Goal: Task Accomplishment & Management: Manage account settings

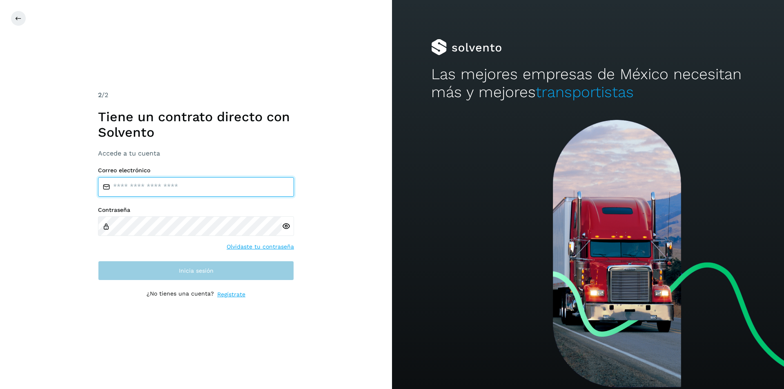
type input "**********"
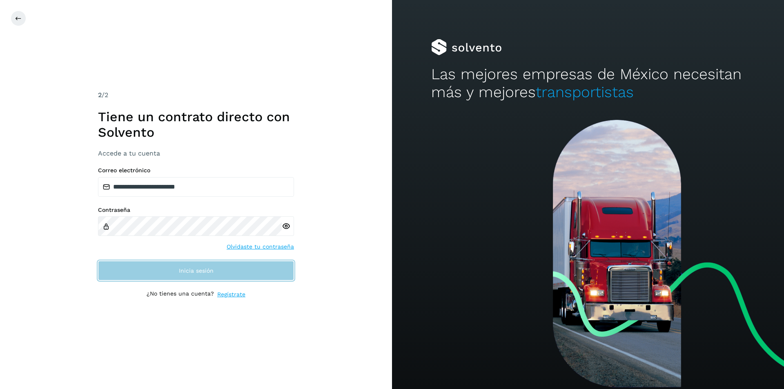
click at [204, 269] on span "Inicia sesión" at bounding box center [196, 271] width 35 height 6
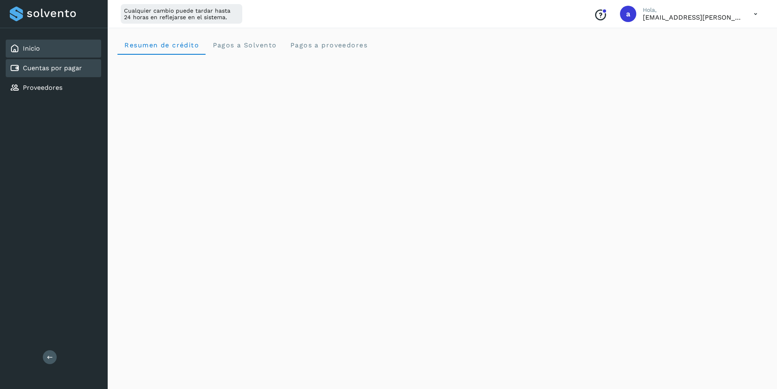
click at [39, 71] on link "Cuentas por pagar" at bounding box center [52, 68] width 59 height 8
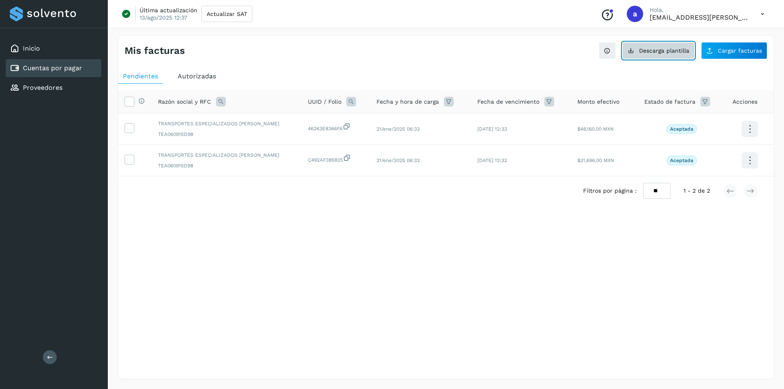
click at [657, 54] on button "Descarga plantilla" at bounding box center [658, 50] width 72 height 17
click at [738, 53] on span "Cargar facturas" at bounding box center [739, 51] width 44 height 6
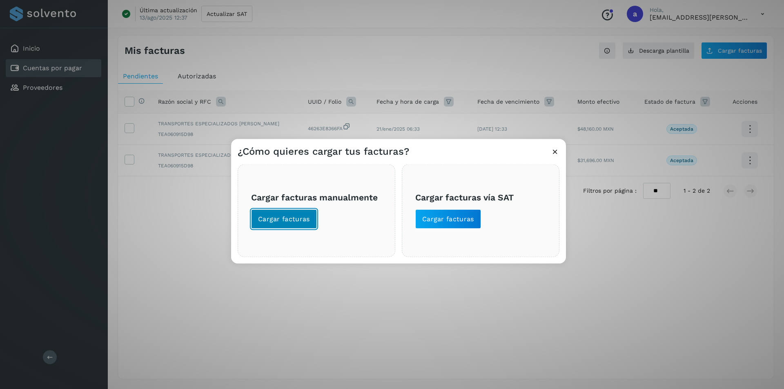
click at [288, 217] on span "Cargar facturas" at bounding box center [284, 218] width 52 height 9
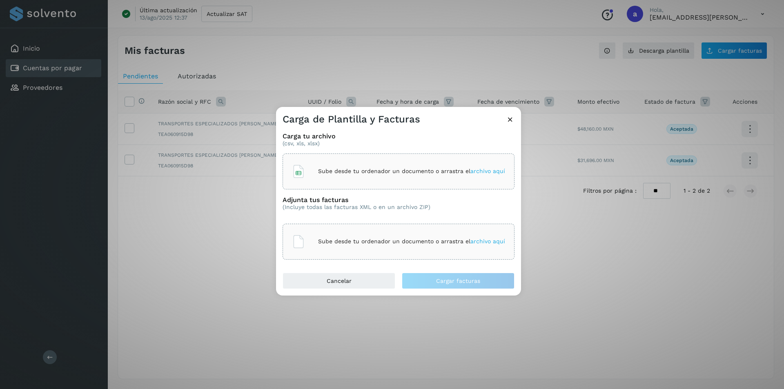
click at [496, 170] on span "archivo aquí" at bounding box center [487, 171] width 35 height 7
click at [482, 240] on span "archivo aquí" at bounding box center [487, 241] width 35 height 7
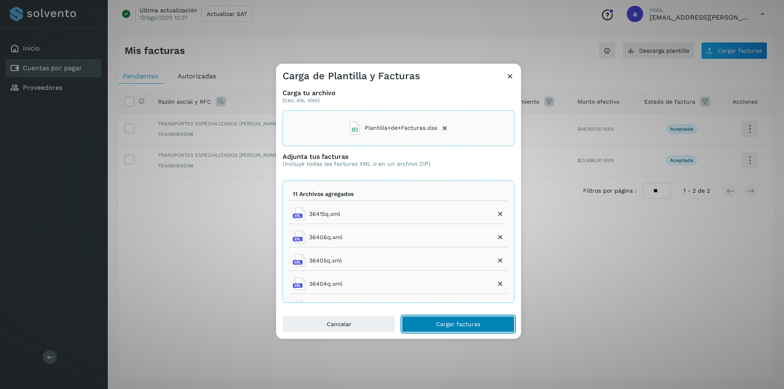
click at [438, 321] on span "Cargar facturas" at bounding box center [458, 324] width 44 height 6
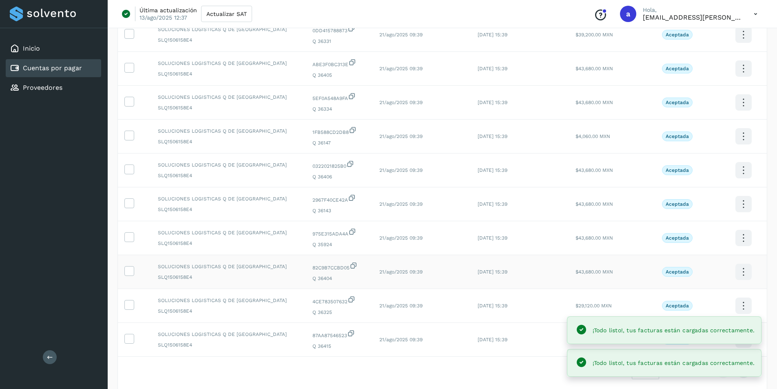
scroll to position [133, 0]
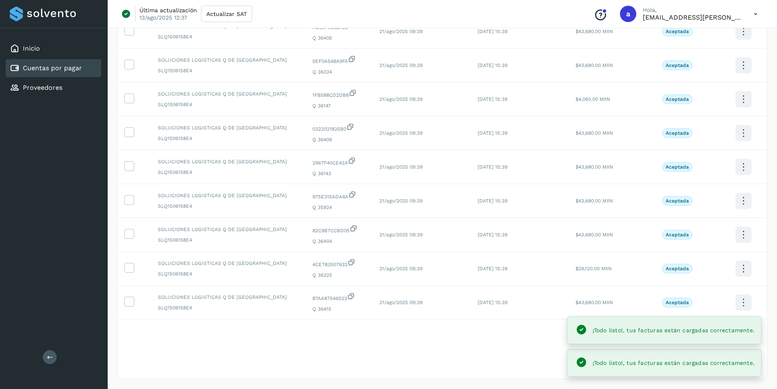
click at [419, 344] on div "Filtros por página : ** ** ** 1 - 10 de 13" at bounding box center [442, 334] width 649 height 29
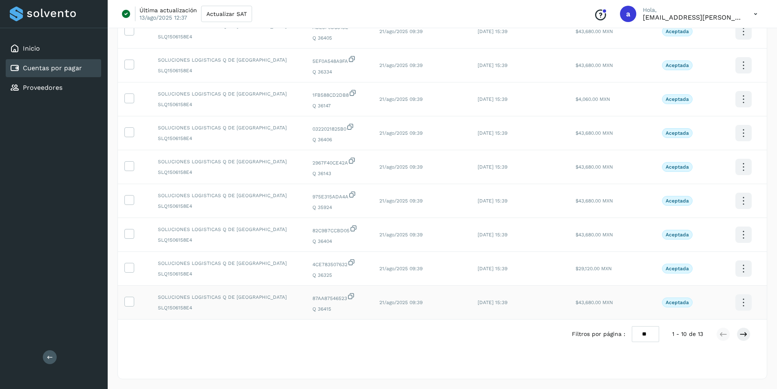
click at [405, 302] on td "21/ago/2025 09:39" at bounding box center [422, 303] width 98 height 34
drag, startPoint x: 357, startPoint y: 61, endPoint x: 393, endPoint y: 61, distance: 36.3
click at [393, 61] on td "21/ago/2025 09:39" at bounding box center [422, 66] width 98 height 34
click at [650, 332] on select "** ** **" at bounding box center [645, 334] width 27 height 16
select select "**"
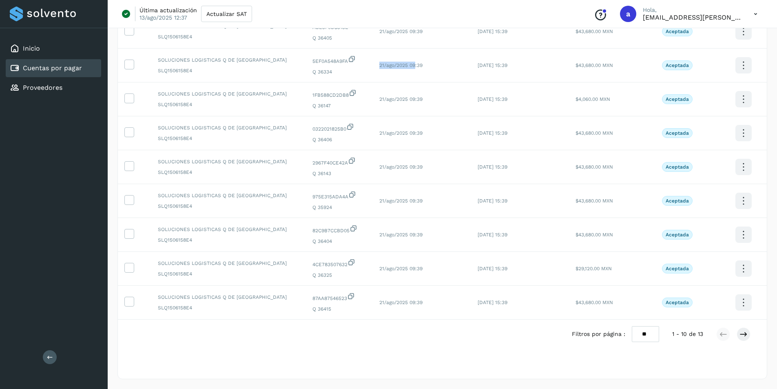
click at [638, 326] on select "** ** **" at bounding box center [645, 334] width 27 height 16
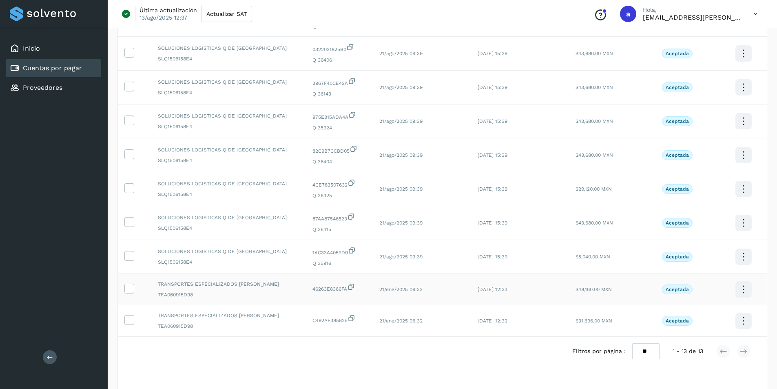
scroll to position [229, 0]
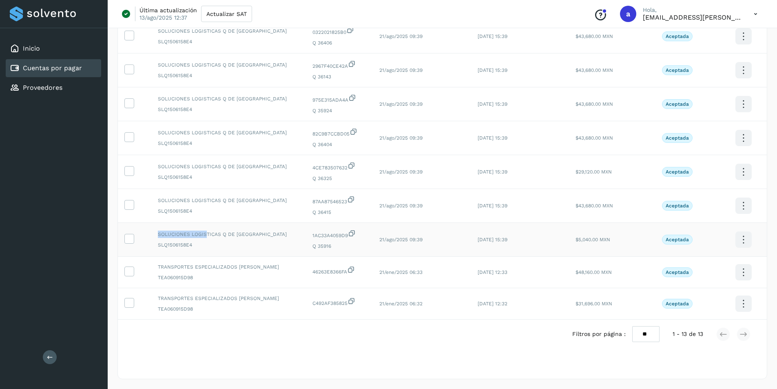
drag, startPoint x: 159, startPoint y: 233, endPoint x: 205, endPoint y: 233, distance: 46.5
click at [205, 233] on span "SOLUCIONES LOGISTICAS Q DE [GEOGRAPHIC_DATA]" at bounding box center [229, 234] width 142 height 7
drag, startPoint x: 158, startPoint y: 41, endPoint x: 215, endPoint y: 41, distance: 56.7
click at [215, 41] on span "SLQ1506158E4" at bounding box center [229, 41] width 142 height 7
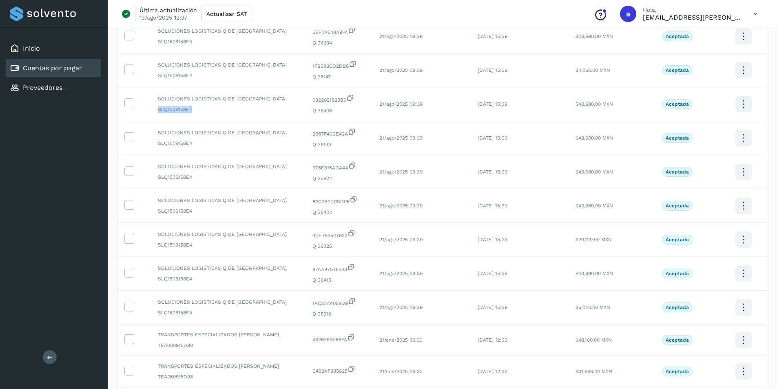
scroll to position [0, 0]
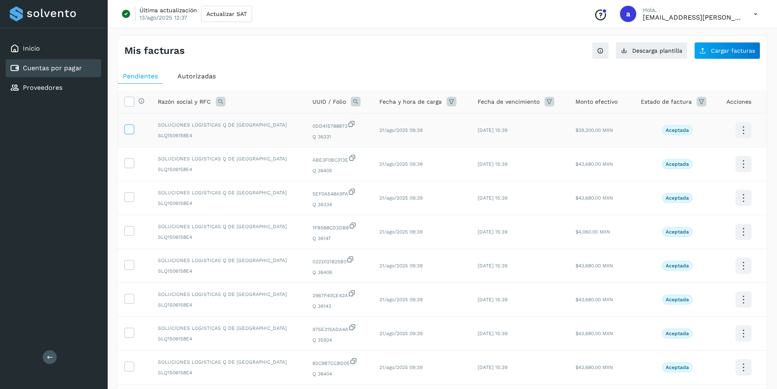
click at [131, 131] on icon at bounding box center [129, 128] width 9 height 9
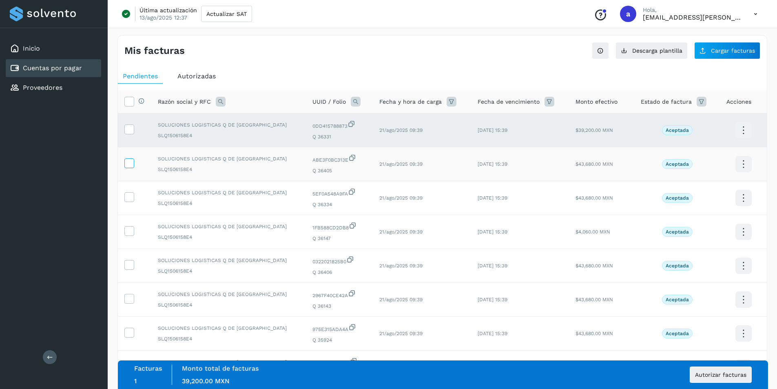
click at [130, 165] on icon at bounding box center [129, 162] width 9 height 9
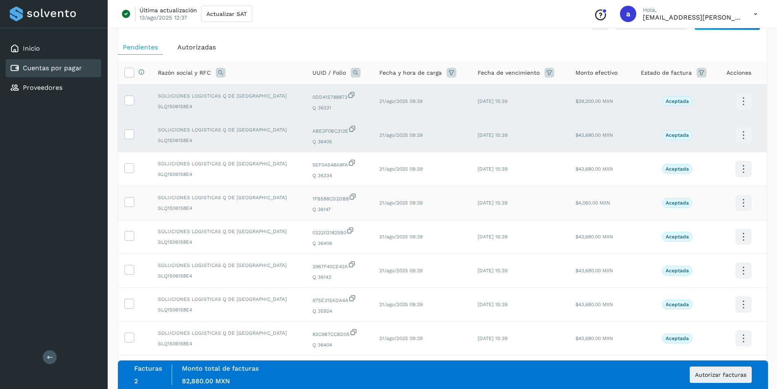
scroll to position [41, 0]
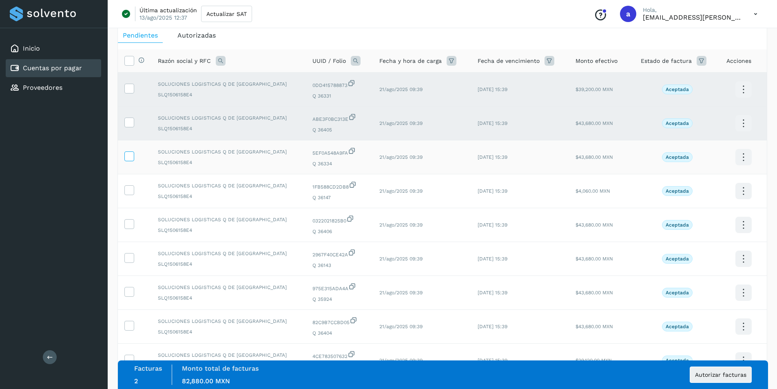
click at [129, 158] on icon at bounding box center [129, 155] width 9 height 9
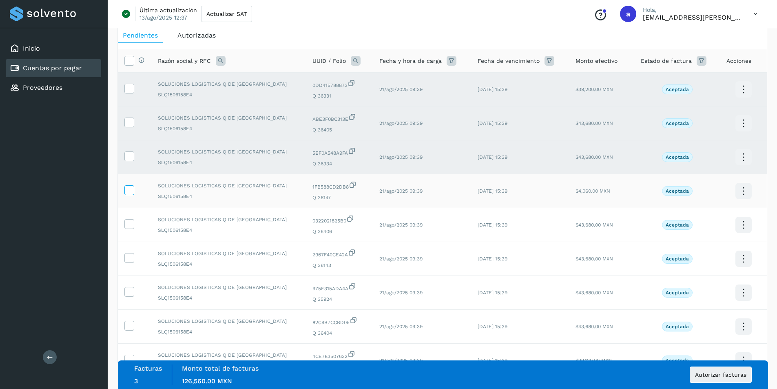
click at [133, 190] on icon at bounding box center [129, 189] width 9 height 9
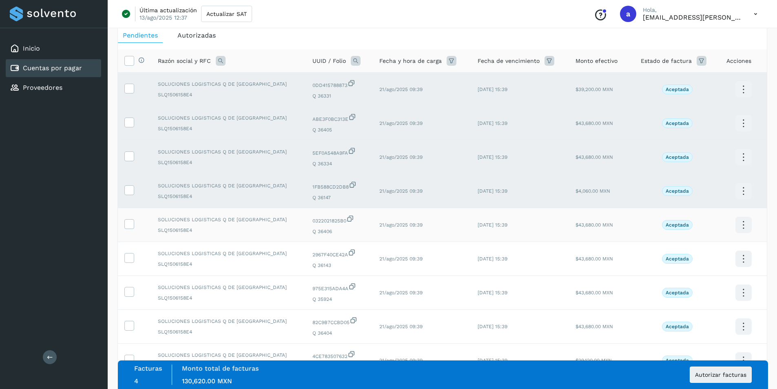
click at [128, 232] on td at bounding box center [134, 225] width 33 height 34
click at [127, 222] on icon at bounding box center [129, 223] width 9 height 9
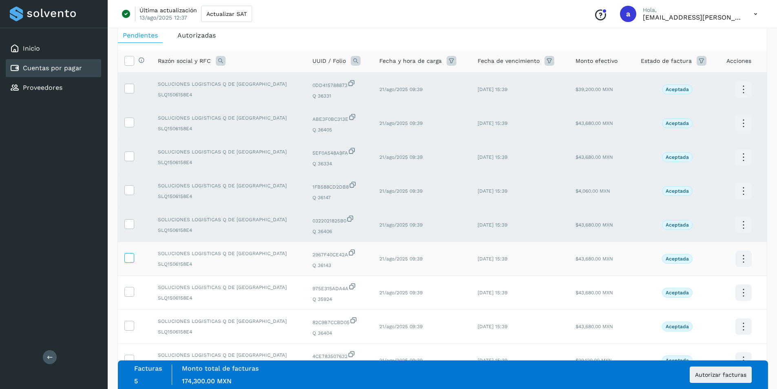
click at [126, 258] on icon at bounding box center [129, 257] width 9 height 9
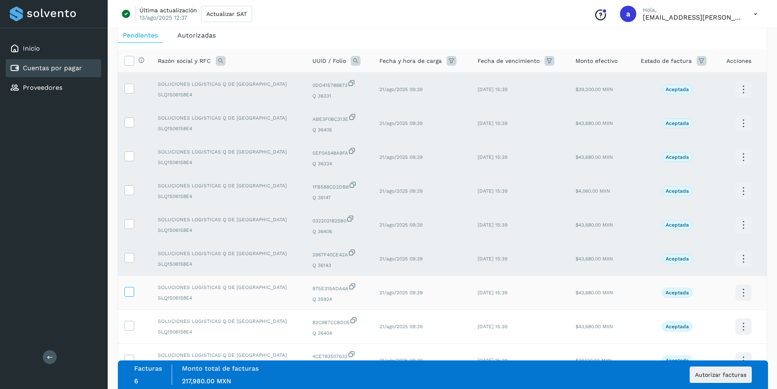
click at [129, 294] on icon at bounding box center [129, 291] width 9 height 9
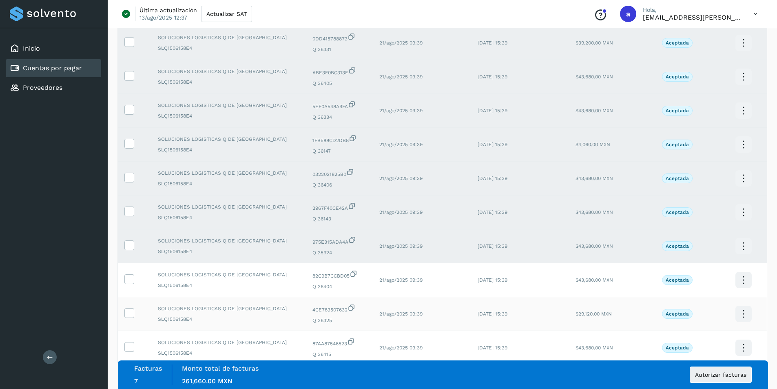
scroll to position [163, 0]
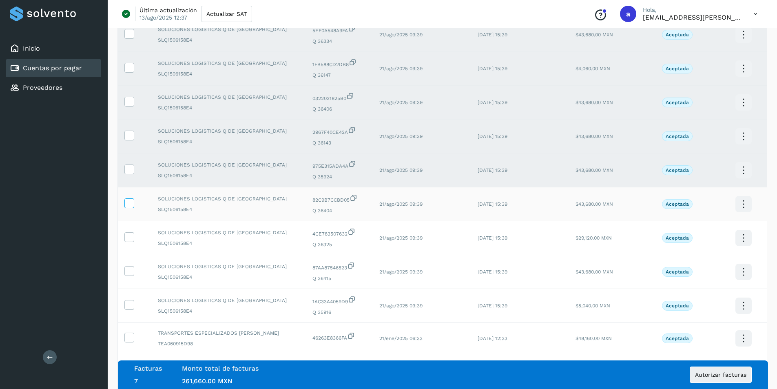
click at [127, 202] on icon at bounding box center [129, 202] width 9 height 9
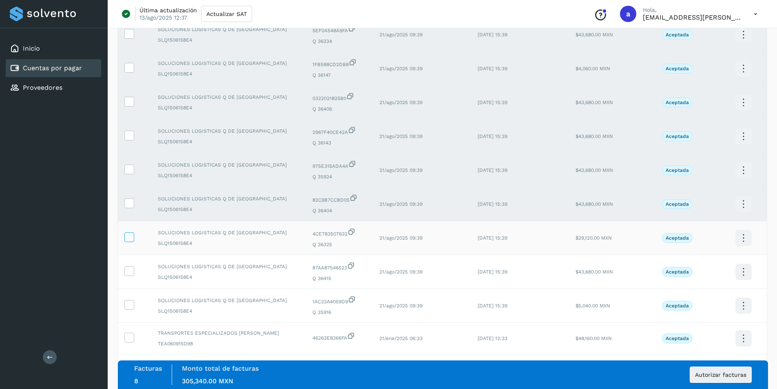
click at [127, 240] on icon at bounding box center [129, 236] width 9 height 9
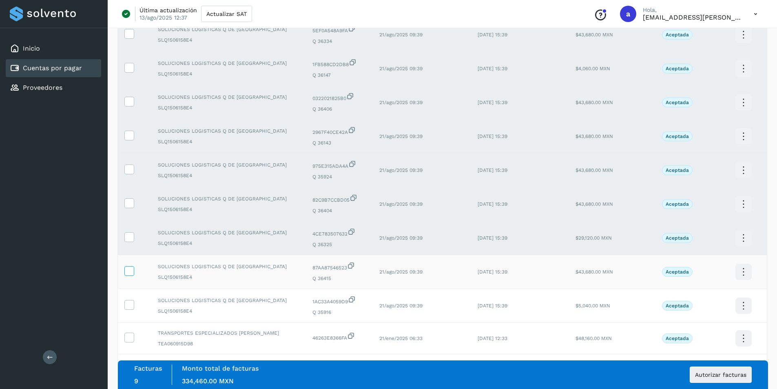
click at [130, 271] on icon at bounding box center [129, 270] width 9 height 9
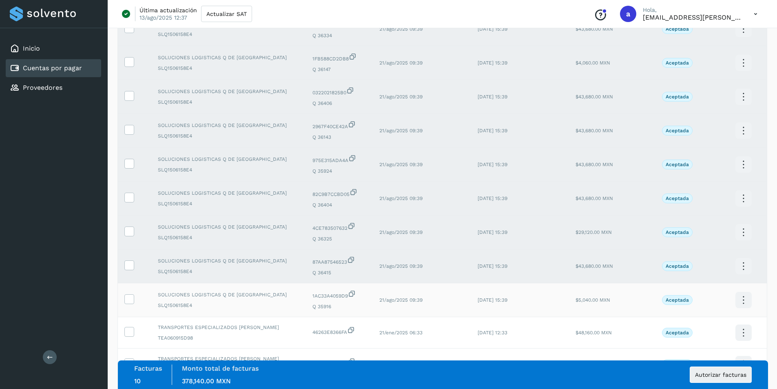
scroll to position [229, 0]
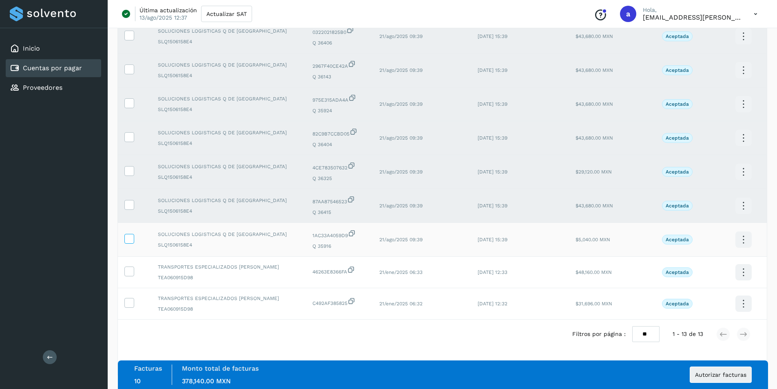
click at [130, 241] on icon at bounding box center [129, 238] width 9 height 9
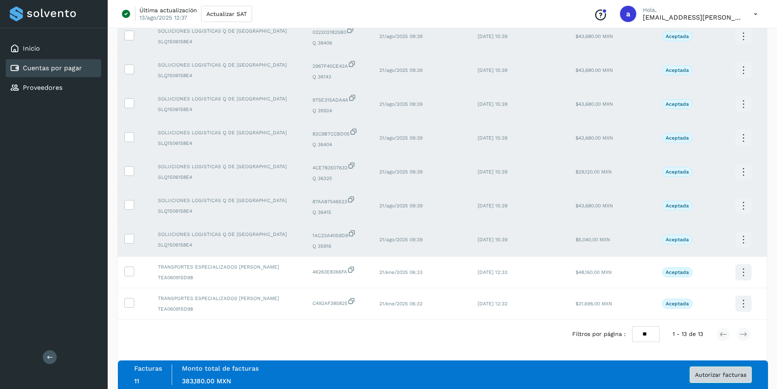
click at [721, 377] on span "Autorizar facturas" at bounding box center [720, 375] width 51 height 6
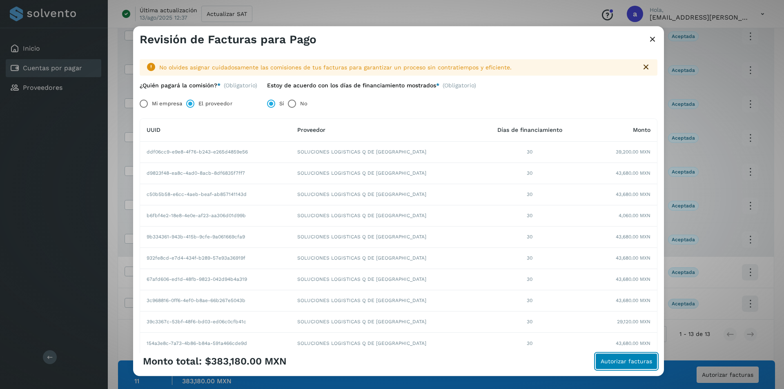
click at [617, 358] on span "Autorizar facturas" at bounding box center [625, 361] width 51 height 6
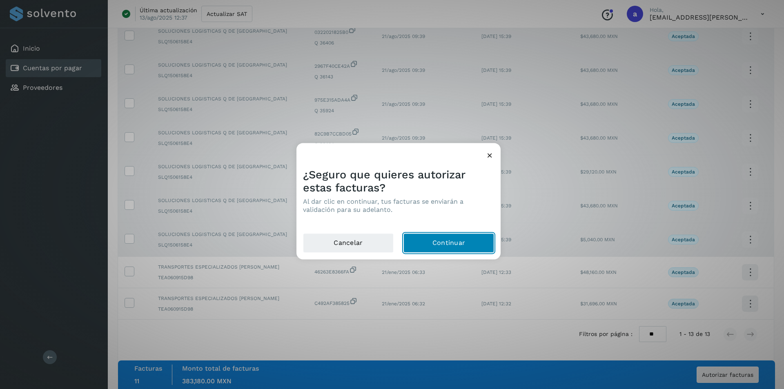
click at [426, 242] on button "Continuar" at bounding box center [448, 243] width 91 height 20
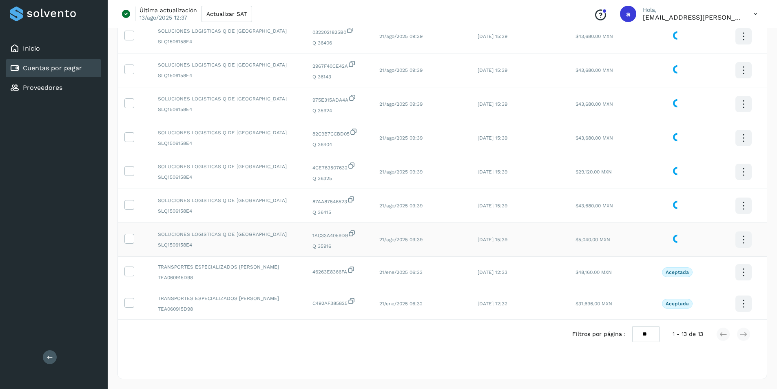
scroll to position [0, 0]
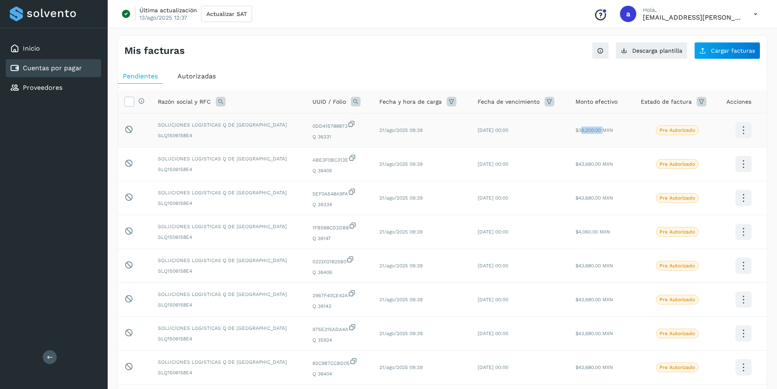
drag, startPoint x: 574, startPoint y: 131, endPoint x: 597, endPoint y: 133, distance: 23.0
click at [597, 133] on td "$39,200.00 MXN" at bounding box center [601, 130] width 65 height 34
drag, startPoint x: 580, startPoint y: 163, endPoint x: 593, endPoint y: 164, distance: 13.2
click at [593, 164] on span "$43,680.00 MXN" at bounding box center [595, 164] width 38 height 6
drag, startPoint x: 580, startPoint y: 196, endPoint x: 602, endPoint y: 197, distance: 22.9
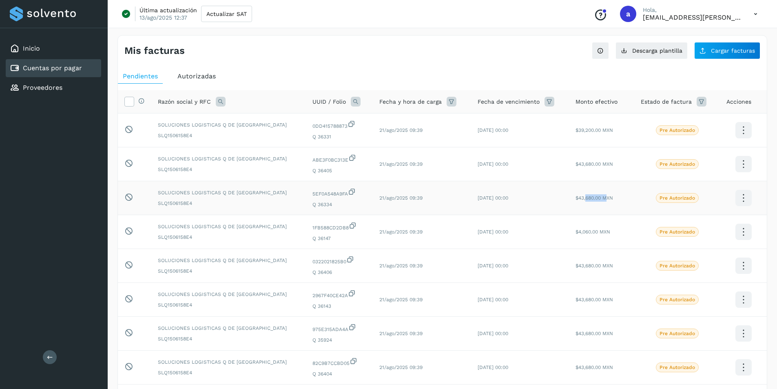
click at [602, 197] on span "$43,680.00 MXN" at bounding box center [595, 198] width 38 height 6
drag, startPoint x: 573, startPoint y: 228, endPoint x: 604, endPoint y: 232, distance: 31.3
click at [604, 232] on td "$4,060.00 MXN" at bounding box center [601, 232] width 65 height 34
drag, startPoint x: 575, startPoint y: 262, endPoint x: 597, endPoint y: 266, distance: 22.4
click at [597, 266] on td "$43,680.00 MXN" at bounding box center [601, 266] width 65 height 34
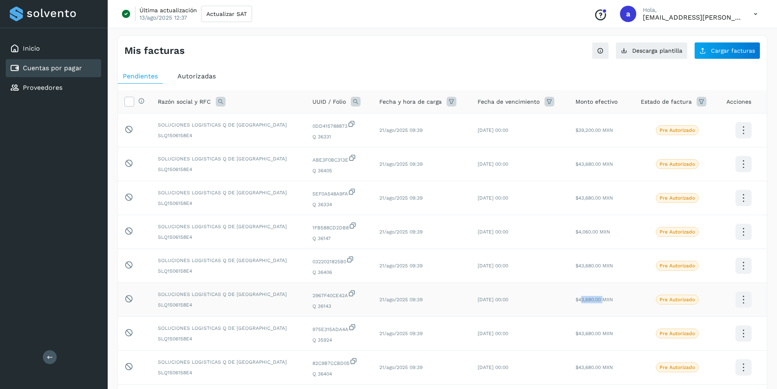
drag, startPoint x: 575, startPoint y: 298, endPoint x: 598, endPoint y: 305, distance: 23.8
click at [598, 303] on td "$43,680.00 MXN" at bounding box center [601, 300] width 65 height 34
drag, startPoint x: 575, startPoint y: 332, endPoint x: 596, endPoint y: 335, distance: 21.5
click at [596, 335] on span "$43,680.00 MXN" at bounding box center [595, 334] width 38 height 6
drag, startPoint x: 572, startPoint y: 366, endPoint x: 604, endPoint y: 369, distance: 32.7
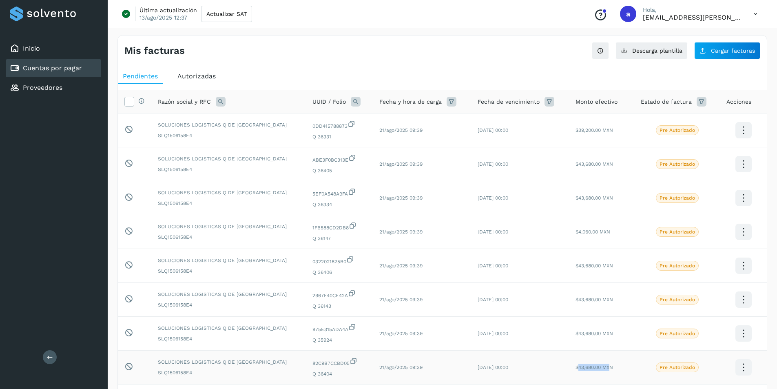
click at [604, 369] on span "$43,680.00 MXN" at bounding box center [595, 367] width 38 height 6
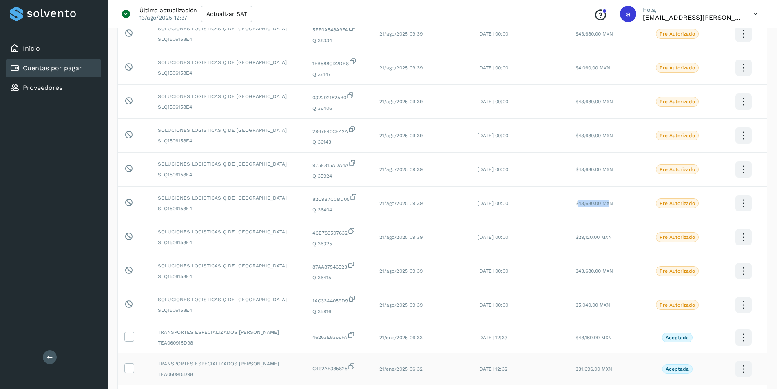
scroll to position [204, 0]
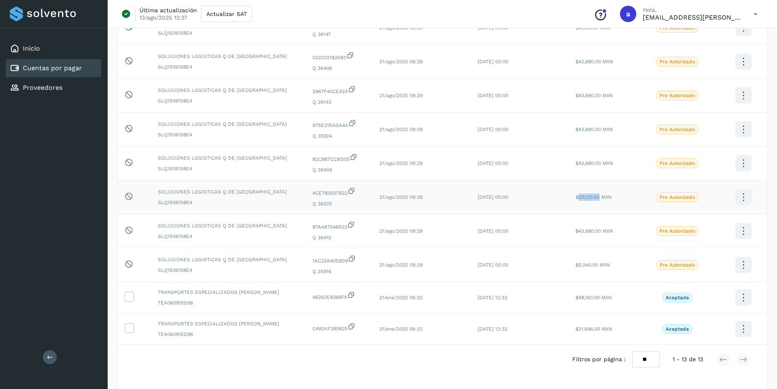
drag, startPoint x: 572, startPoint y: 196, endPoint x: 595, endPoint y: 196, distance: 22.9
click at [595, 196] on span "$29,120.00 MXN" at bounding box center [594, 197] width 36 height 6
drag, startPoint x: 580, startPoint y: 229, endPoint x: 598, endPoint y: 232, distance: 19.1
click at [598, 232] on span "$43,680.00 MXN" at bounding box center [595, 231] width 38 height 6
drag, startPoint x: 567, startPoint y: 268, endPoint x: 598, endPoint y: 269, distance: 31.0
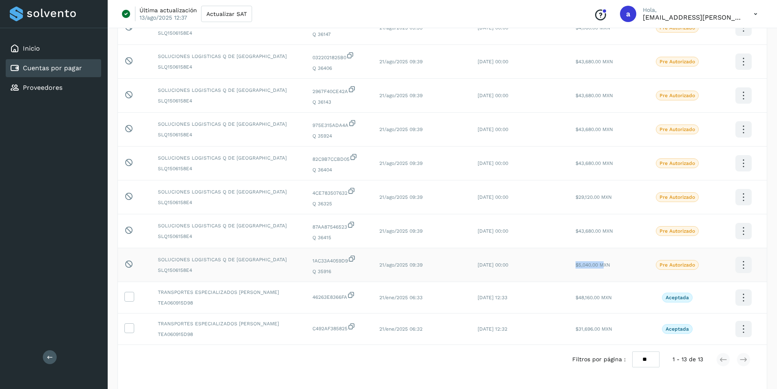
click at [598, 269] on td "$5,040.00 MXN" at bounding box center [601, 265] width 65 height 34
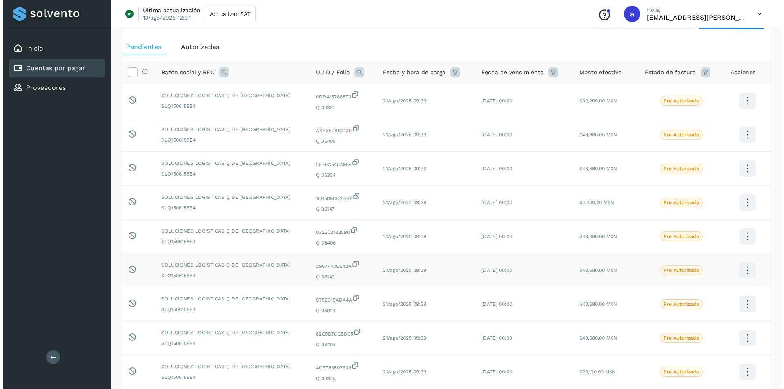
scroll to position [0, 0]
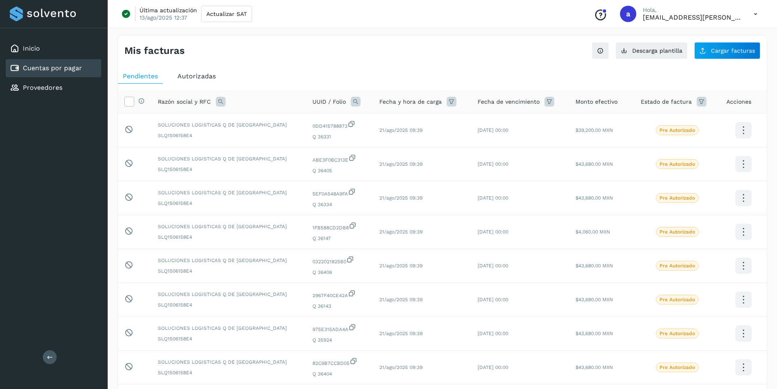
click at [47, 353] on button at bounding box center [50, 357] width 14 height 14
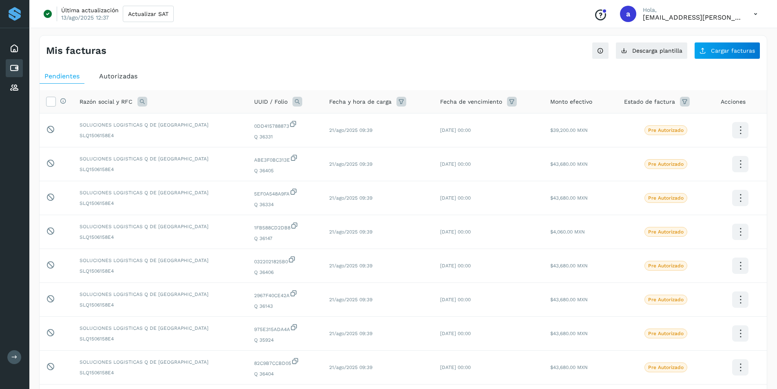
click at [757, 16] on icon at bounding box center [756, 14] width 17 height 17
click at [694, 56] on div "Cerrar sesión" at bounding box center [715, 53] width 97 height 16
